Goal: Find specific page/section: Find specific page/section

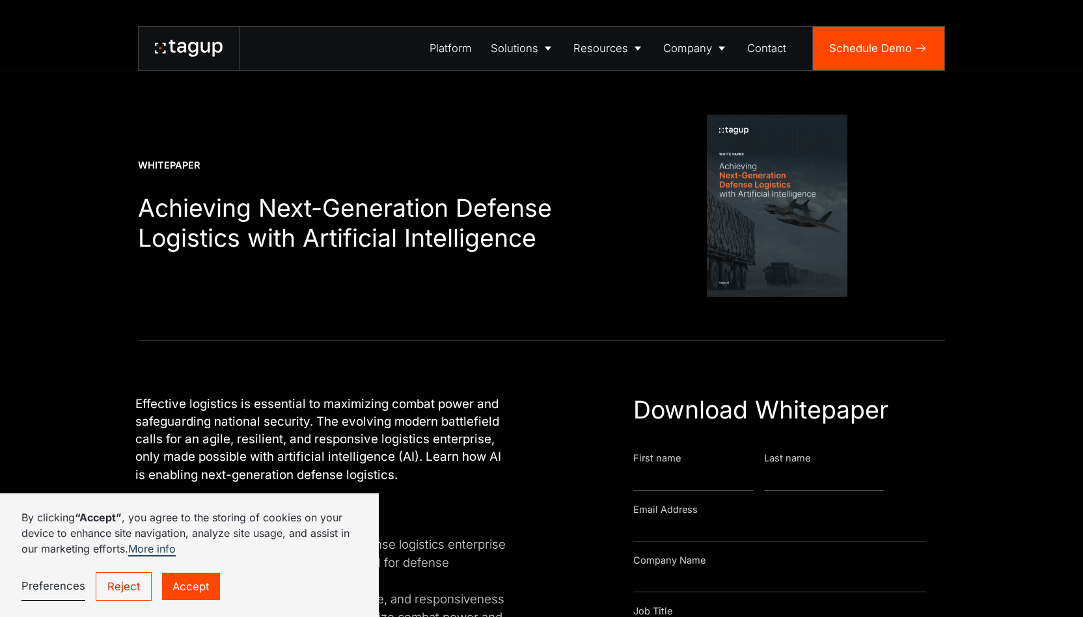
scroll to position [46, 0]
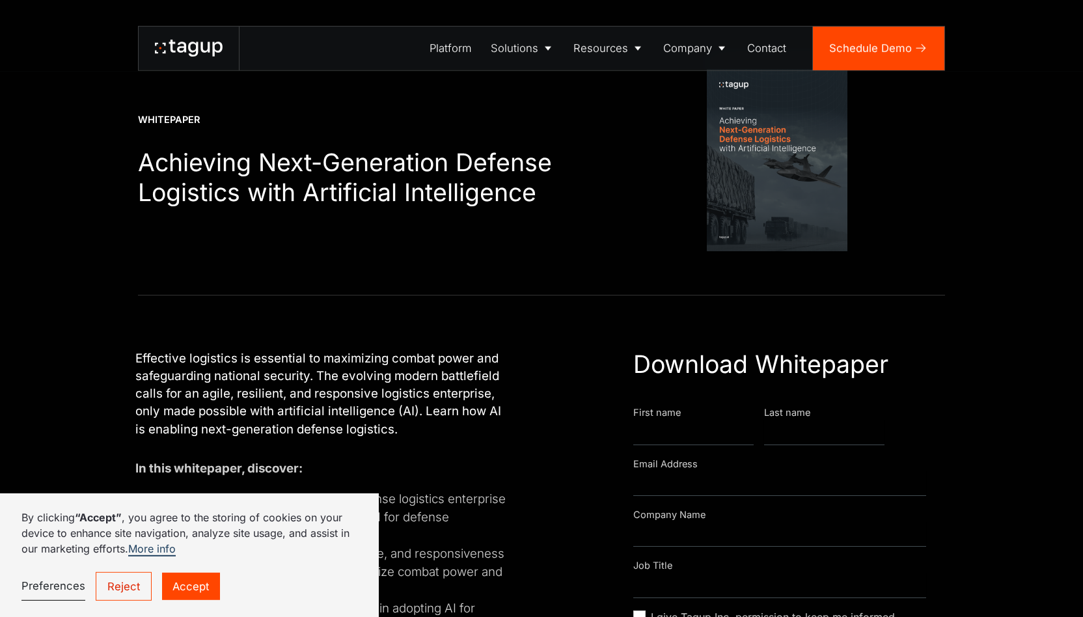
click at [118, 583] on link "Reject" at bounding box center [123, 586] width 55 height 29
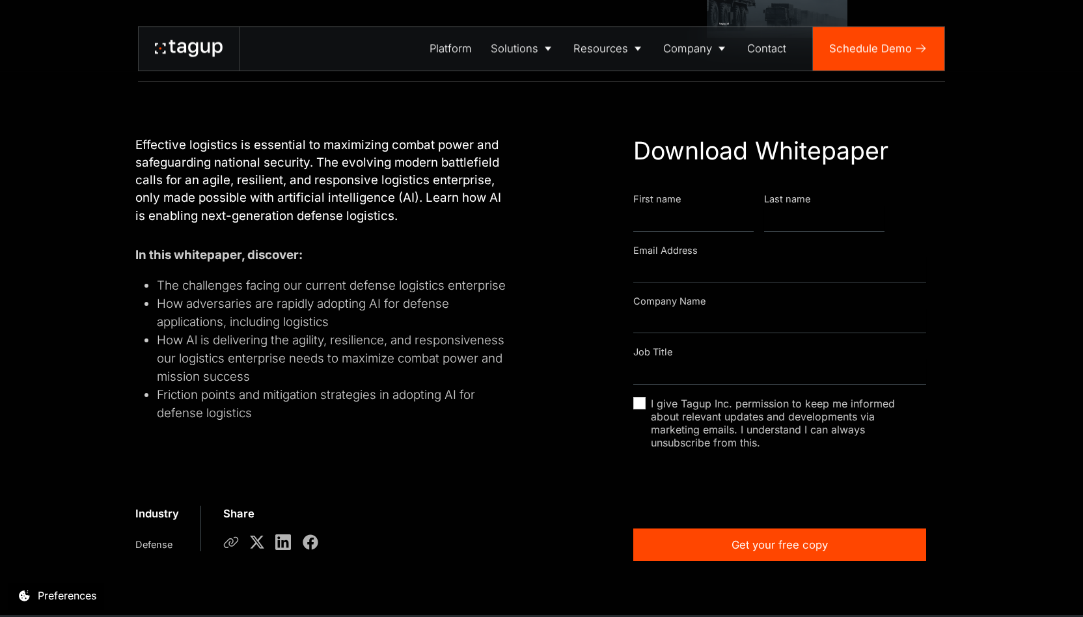
scroll to position [0, 0]
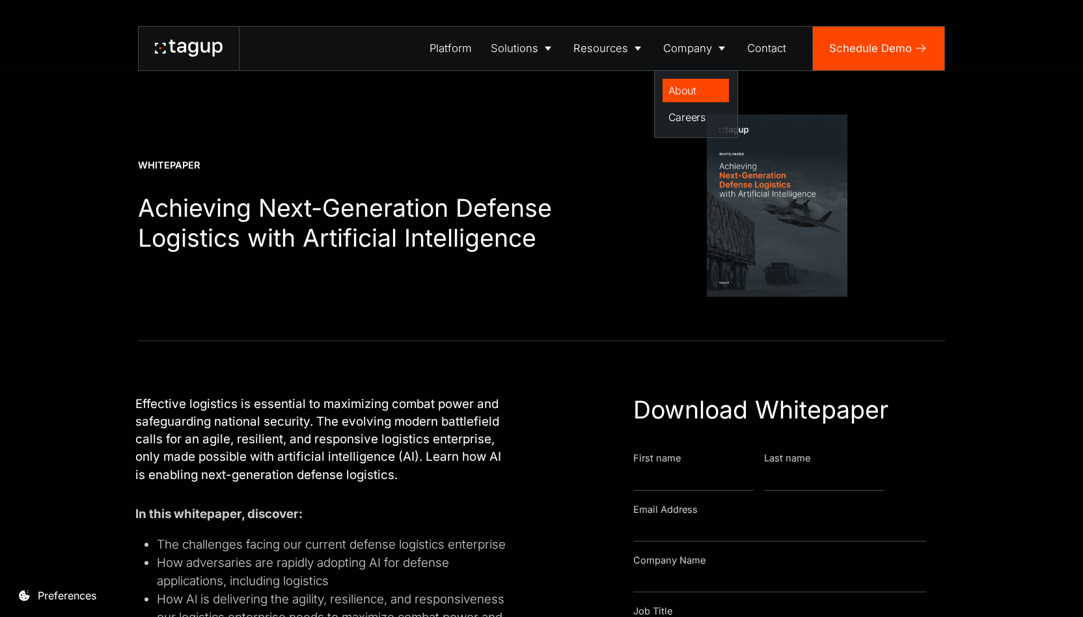
click at [680, 88] on div "About" at bounding box center [695, 91] width 55 height 16
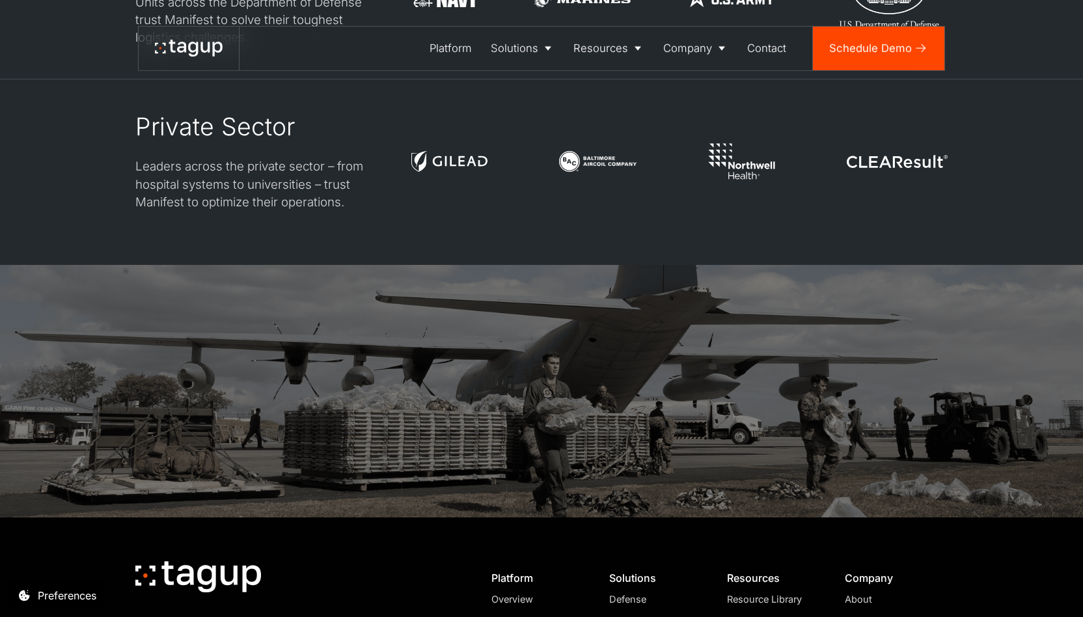
scroll to position [3852, 0]
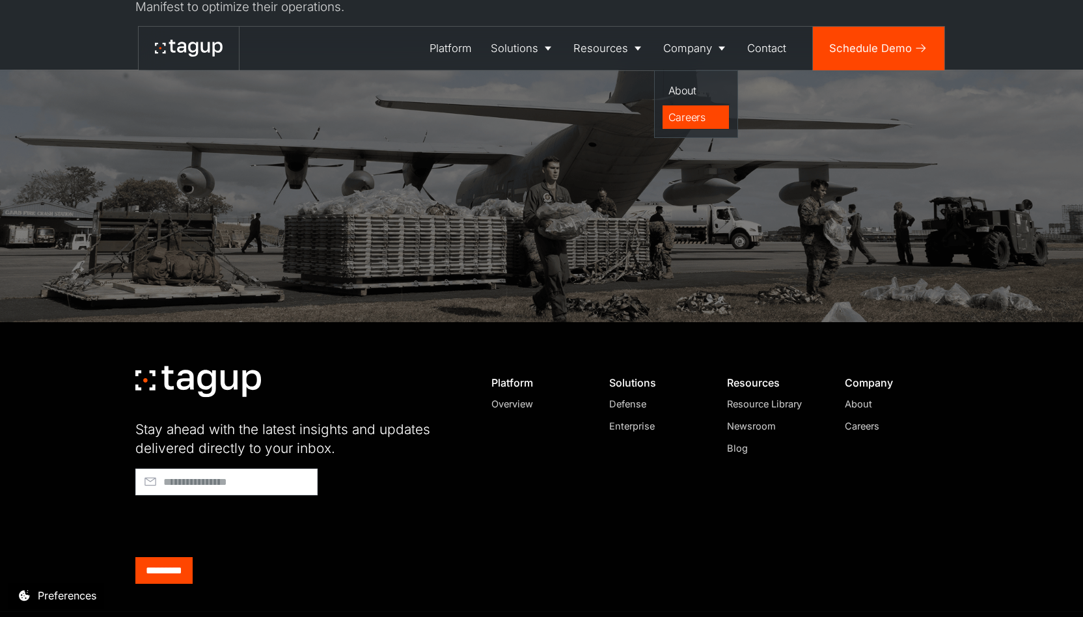
click at [688, 119] on div "Careers" at bounding box center [695, 117] width 55 height 16
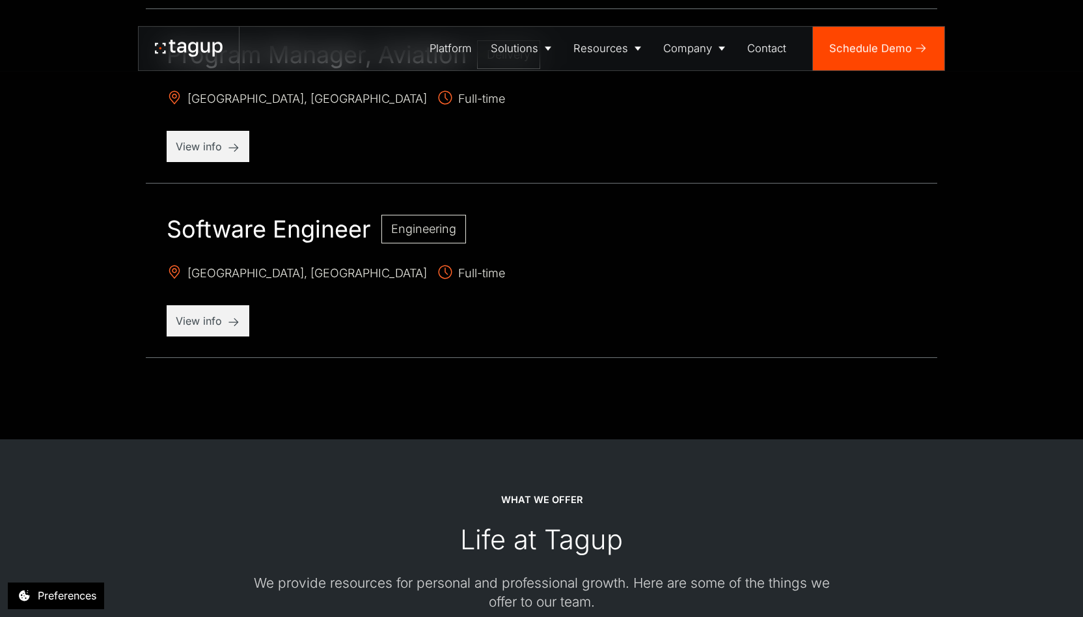
scroll to position [1700, 0]
click at [231, 320] on p "View info" at bounding box center [208, 322] width 64 height 16
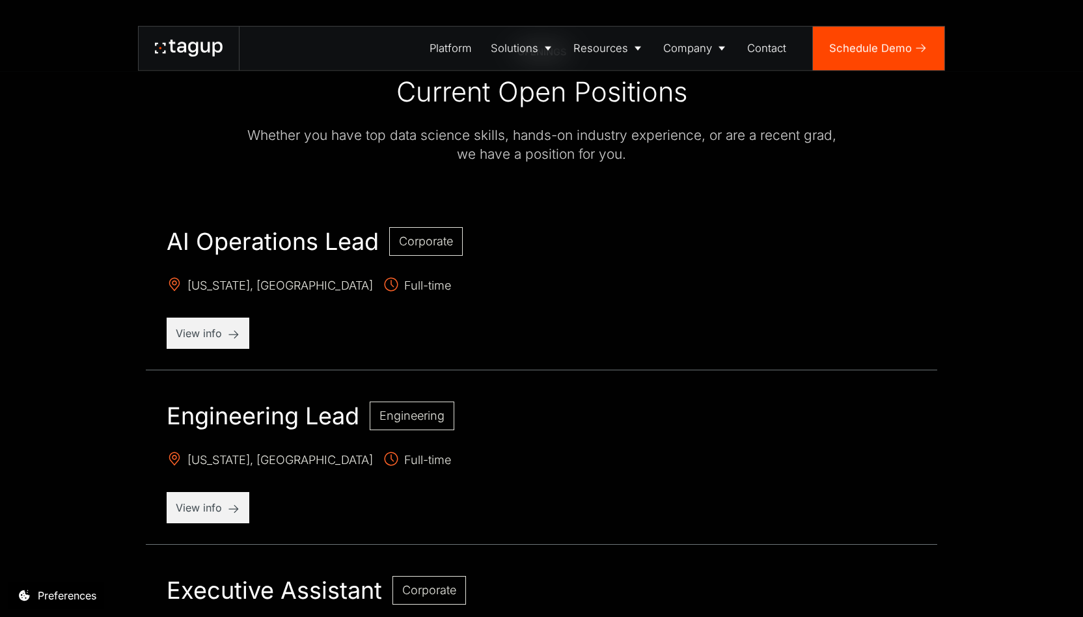
scroll to position [465, 0]
